Goal: Obtain resource: Download file/media

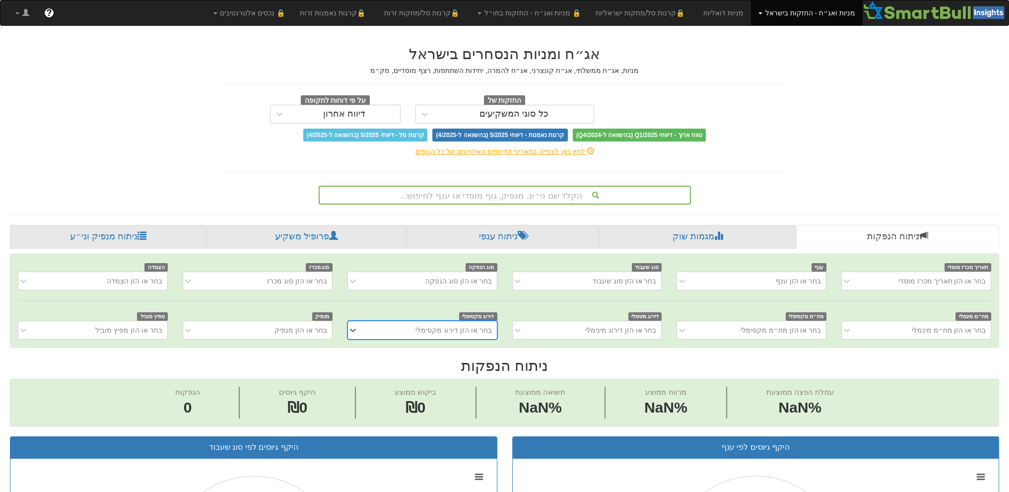
scroll to position [0, 7]
click at [459, 195] on div "הקלד שם ני״ע, מנפיק, גוף מוסדי או ענף לחיפוש..." at bounding box center [505, 195] width 370 height 17
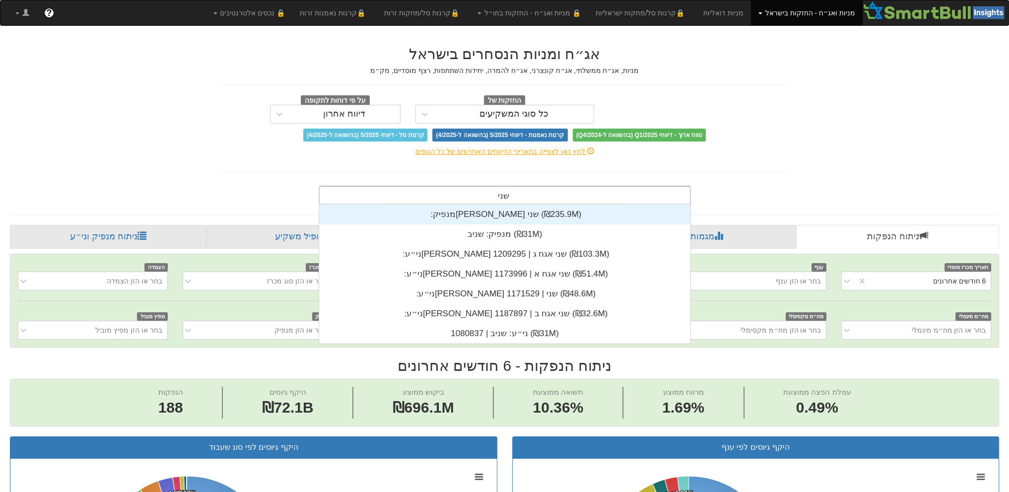
scroll to position [0, 0]
type input "שניב"
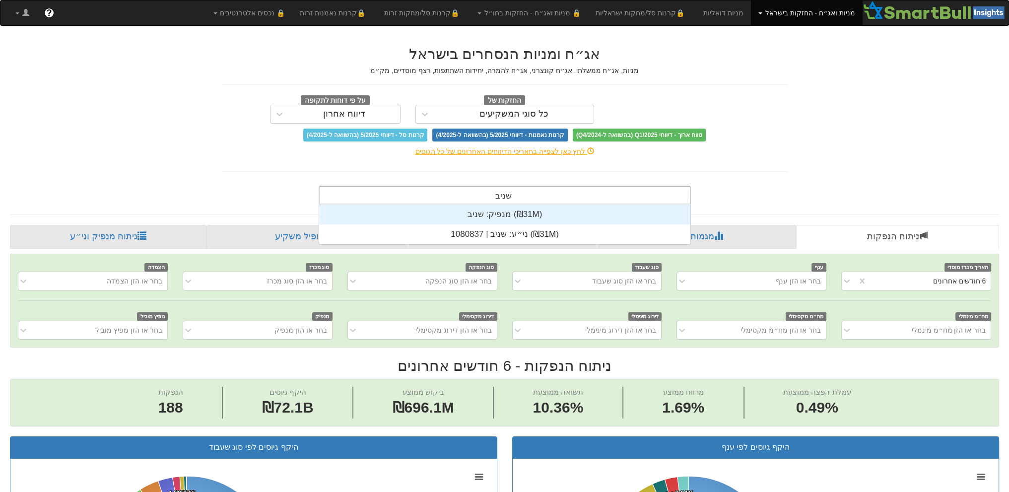
click at [470, 218] on div "מנפיק: ‏שניב ‎(₪31M)‎" at bounding box center [504, 215] width 371 height 20
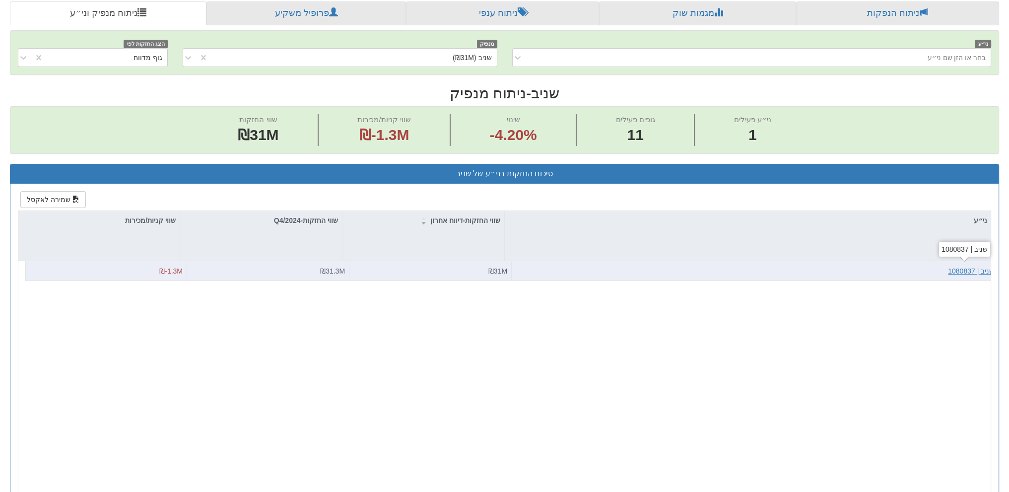
click at [956, 266] on div "שניב | 1080837" at bounding box center [971, 271] width 46 height 10
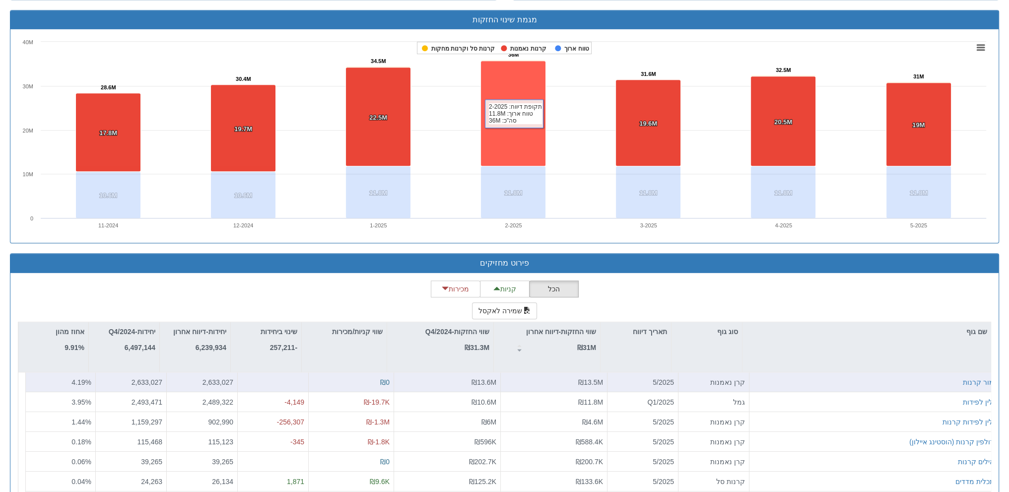
scroll to position [692, 0]
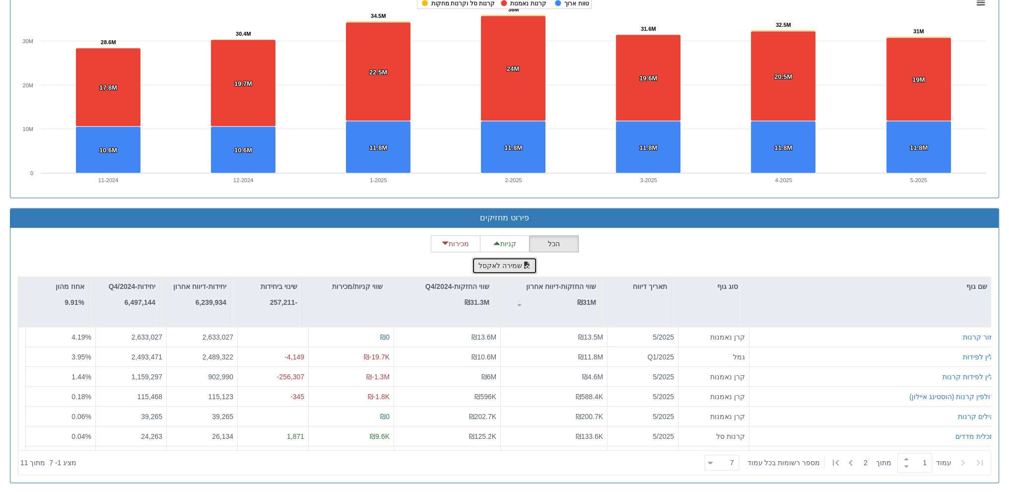
click at [507, 260] on button "שמירה לאקסל" at bounding box center [505, 265] width 66 height 17
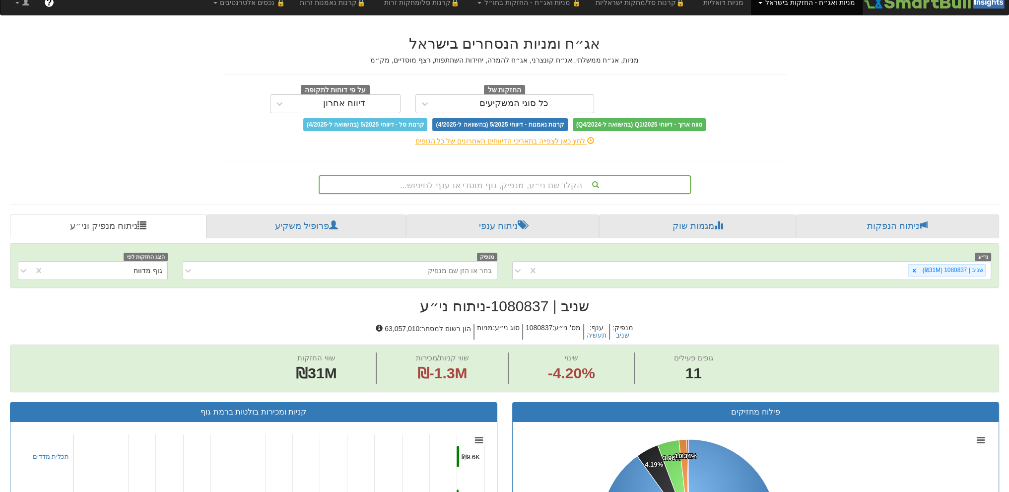
scroll to position [9, 0]
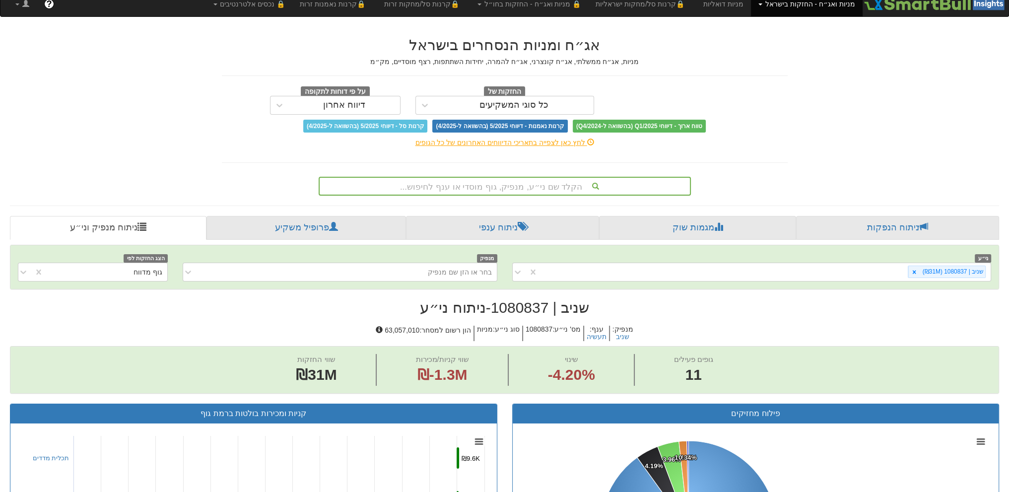
click at [524, 182] on div "הקלד שם ני״ע, מנפיק, גוף מוסדי או ענף לחיפוש..." at bounding box center [505, 186] width 370 height 17
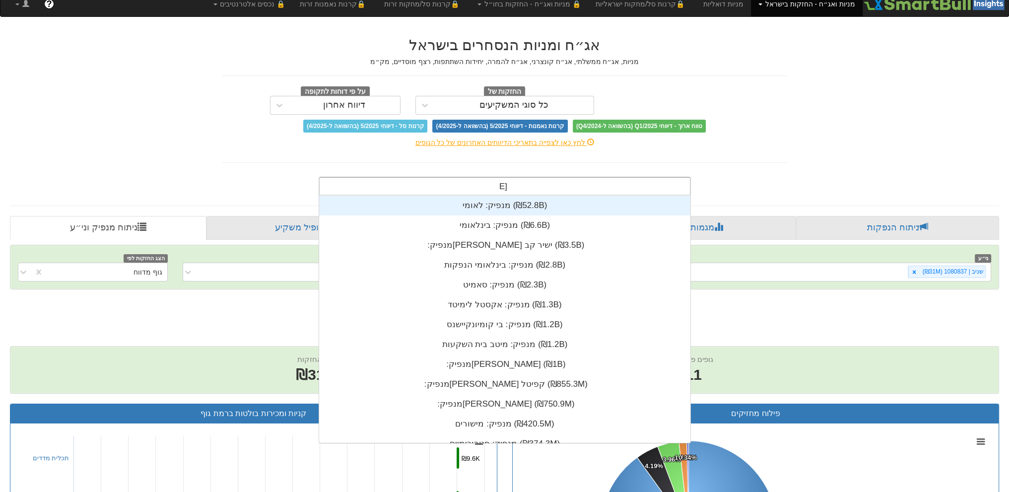
scroll to position [99, 0]
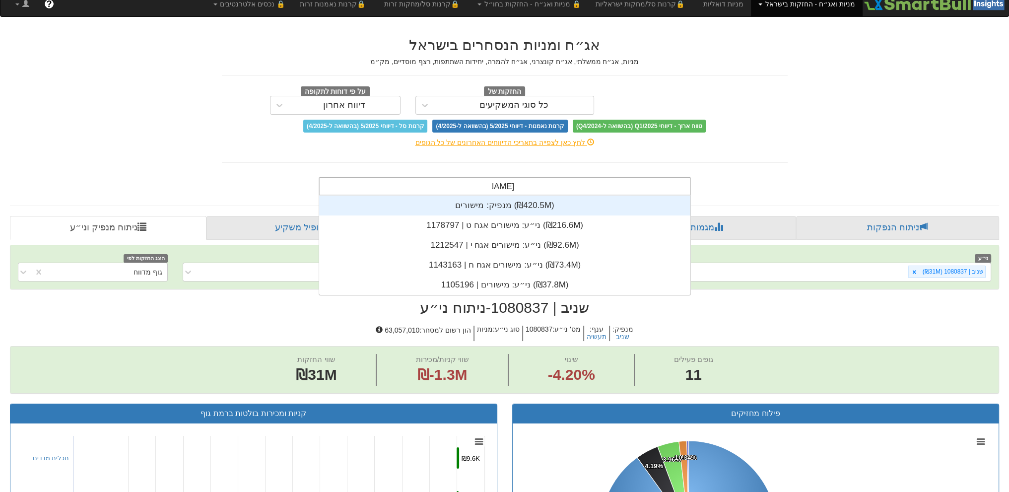
type input "מישורים"
click at [498, 209] on div "מנפיק: ‏מישורים ‎(₪420.5M)‎" at bounding box center [504, 206] width 371 height 20
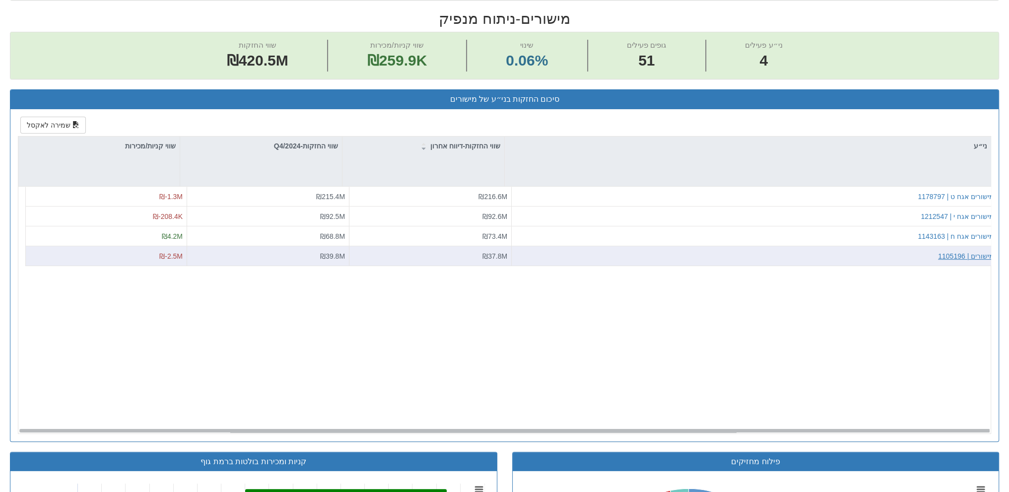
scroll to position [298, 0]
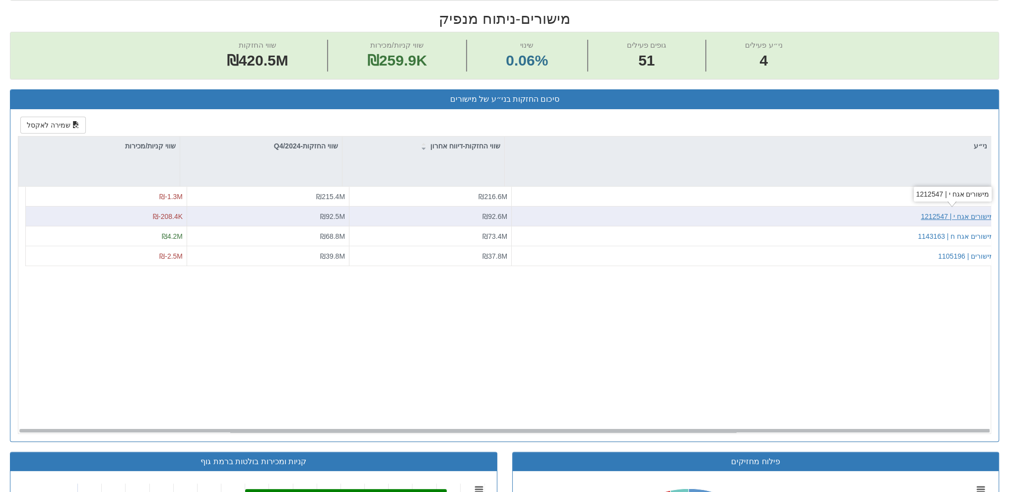
click at [949, 216] on div "מישורים אגח י | 1212547" at bounding box center [957, 216] width 73 height 10
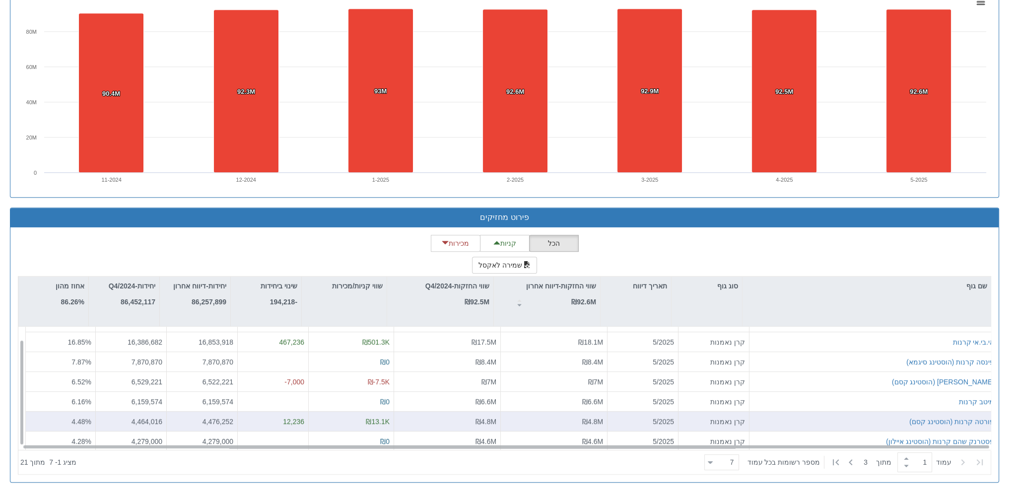
scroll to position [15, 0]
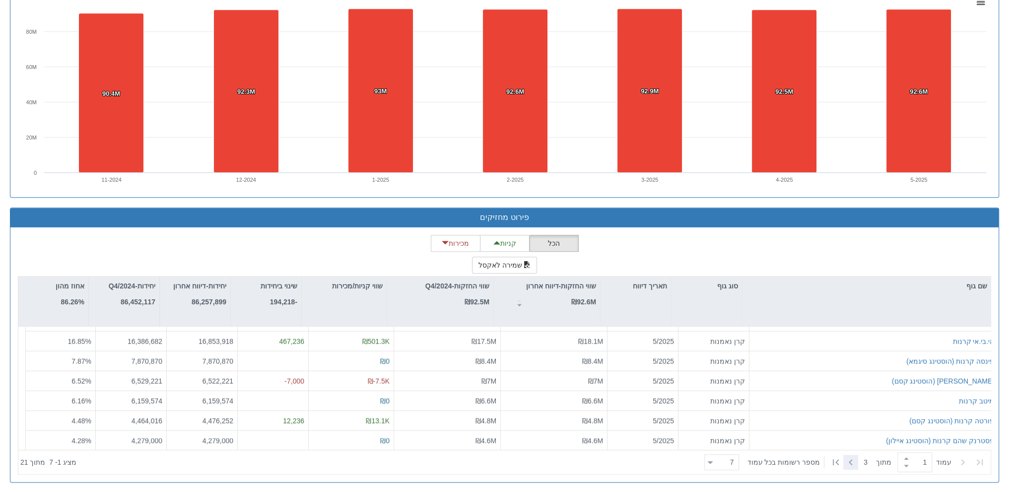
click at [850, 464] on icon at bounding box center [851, 462] width 12 height 12
type input "2"
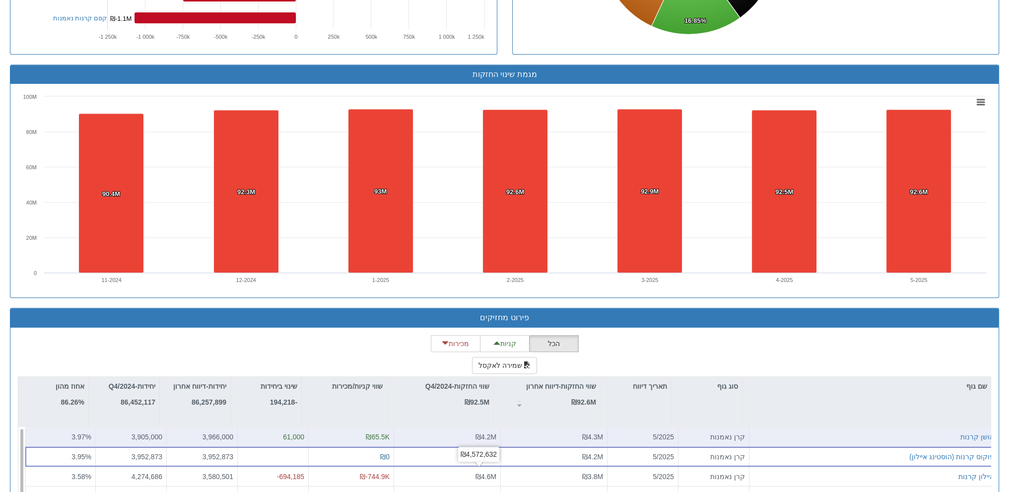
scroll to position [654, 0]
